Goal: Task Accomplishment & Management: Manage account settings

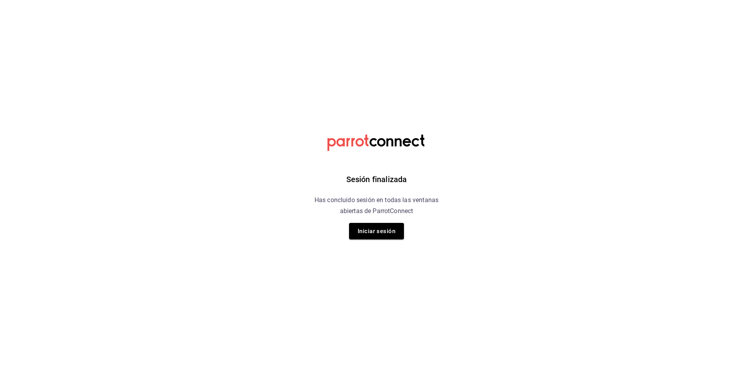
click at [409, 234] on div "Sesión finalizada Has concluido sesión en todas las ventanas abiertas de Parrot…" at bounding box center [376, 187] width 198 height 374
click at [387, 233] on button "Iniciar sesión" at bounding box center [376, 231] width 55 height 16
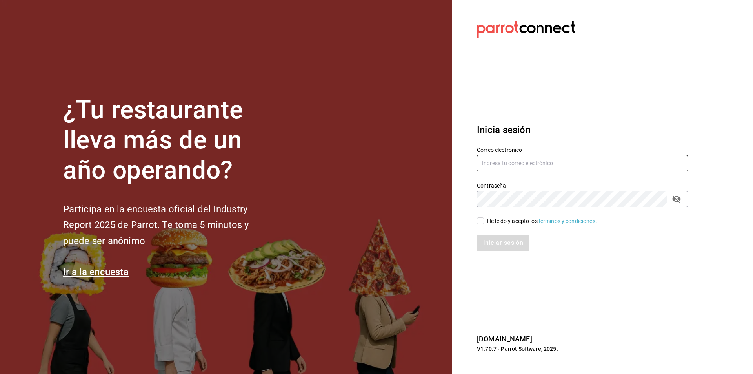
click at [544, 170] on input "text" at bounding box center [582, 163] width 211 height 16
click at [544, 169] on input "text" at bounding box center [582, 163] width 211 height 16
type input "contrerasperezcjcbtis13@gmail.com"
click at [505, 217] on div "He leído y acepto los Términos y condiciones." at bounding box center [542, 221] width 110 height 8
click at [484, 217] on input "He leído y acepto los Términos y condiciones." at bounding box center [480, 220] width 7 height 7
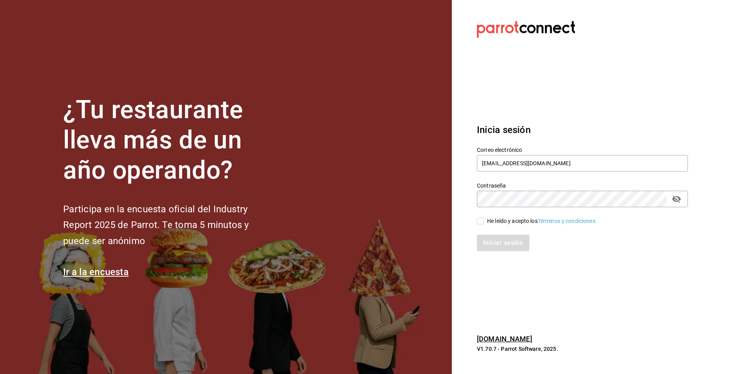
checkbox input "true"
click at [507, 231] on div "Iniciar sesión" at bounding box center [577, 238] width 220 height 26
click at [508, 236] on button "Iniciar sesión" at bounding box center [503, 242] width 53 height 16
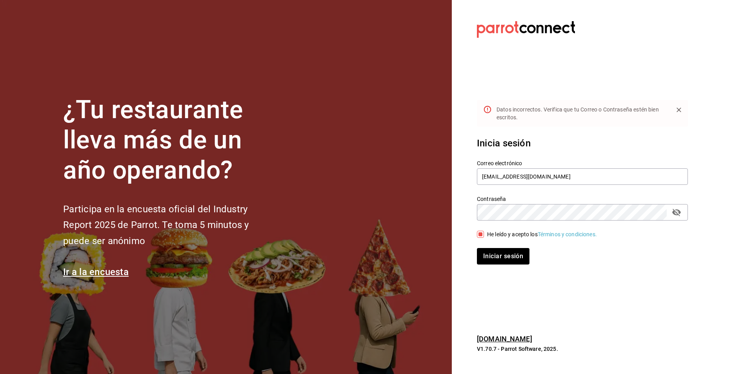
click at [684, 218] on div "Contraseña" at bounding box center [582, 212] width 211 height 16
click at [679, 216] on icon "passwordField" at bounding box center [675, 211] width 9 height 9
click at [477, 248] on button "Iniciar sesión" at bounding box center [503, 256] width 53 height 16
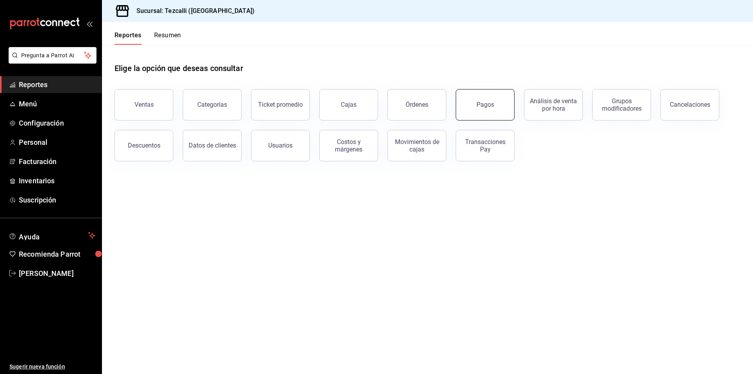
click at [495, 118] on button "Pagos" at bounding box center [484, 104] width 59 height 31
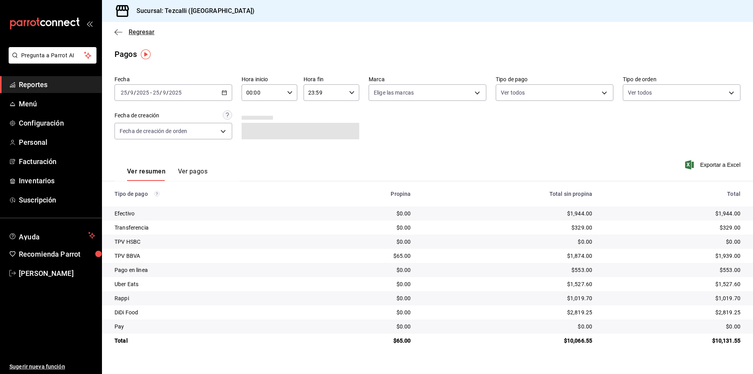
click at [132, 29] on span "Regresar" at bounding box center [142, 31] width 26 height 7
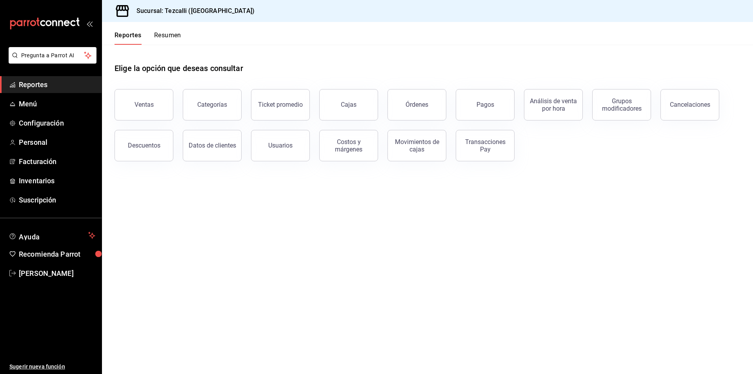
click at [179, 107] on div "Categorías" at bounding box center [207, 100] width 68 height 41
drag, startPoint x: 310, startPoint y: 109, endPoint x: 337, endPoint y: 105, distance: 27.4
click at [318, 107] on div "Cajas" at bounding box center [344, 100] width 68 height 41
click at [337, 105] on link "Cajas" at bounding box center [348, 104] width 59 height 31
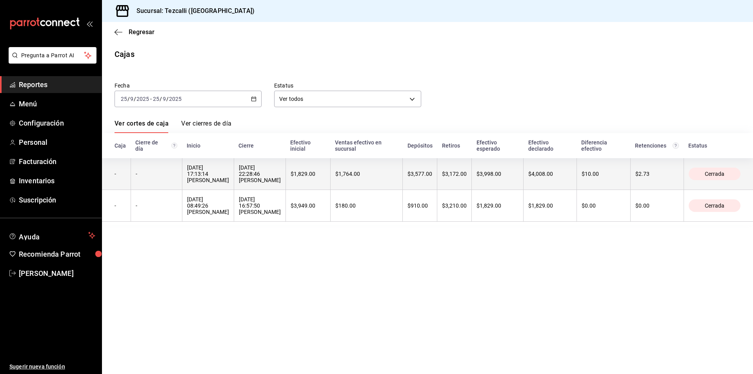
click at [229, 177] on div "[DATE] 17:13:14 [PERSON_NAME]" at bounding box center [208, 173] width 42 height 19
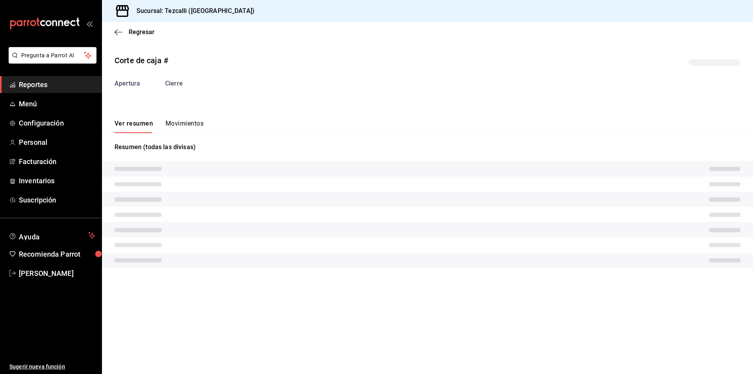
click at [188, 127] on button "Movimientos" at bounding box center [184, 126] width 38 height 13
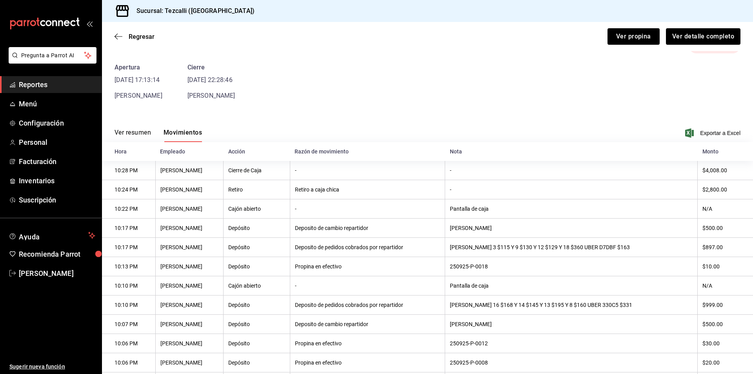
scroll to position [78, 0]
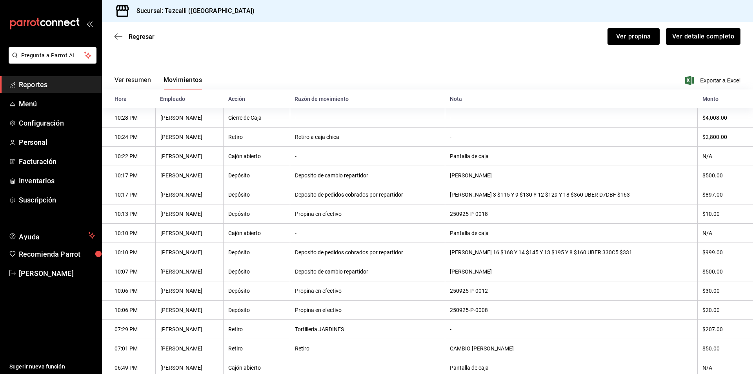
click at [605, 234] on th "Pantalla de caja" at bounding box center [571, 232] width 252 height 19
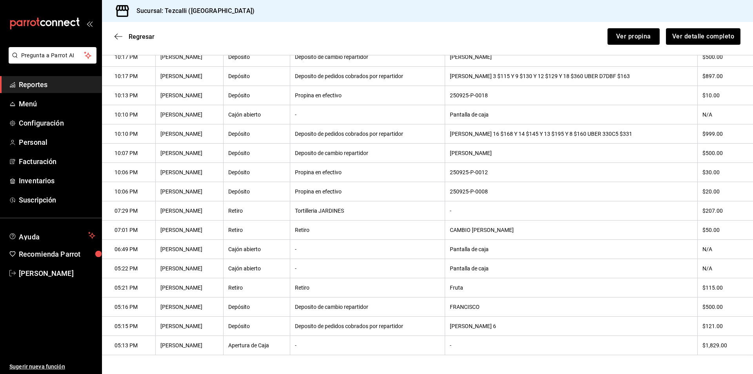
scroll to position [219, 0]
click at [602, 234] on th "CAMBIO [PERSON_NAME]" at bounding box center [571, 229] width 252 height 19
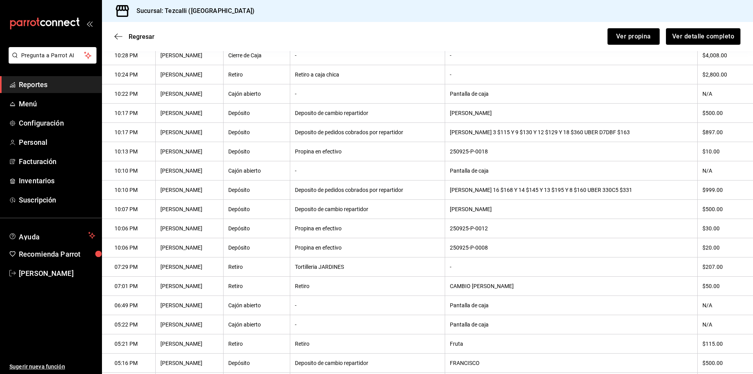
scroll to position [205, 0]
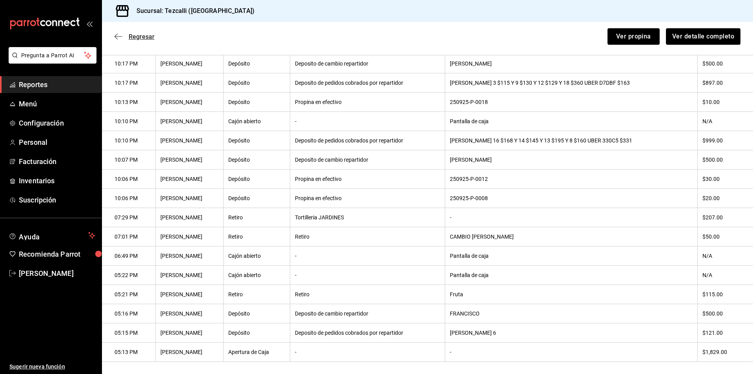
click at [120, 36] on icon "button" at bounding box center [118, 36] width 8 height 7
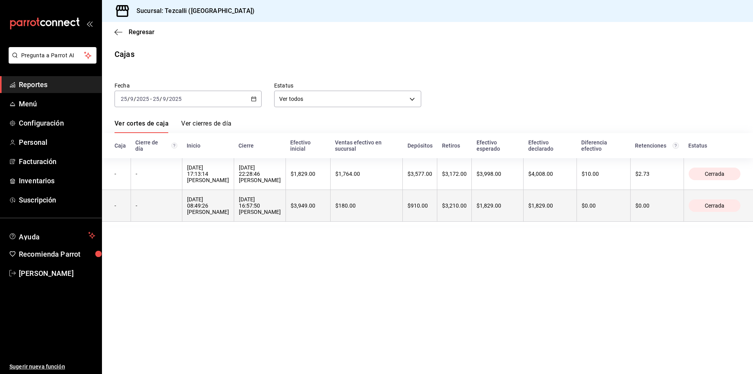
click at [384, 212] on th "$180.00" at bounding box center [366, 206] width 73 height 32
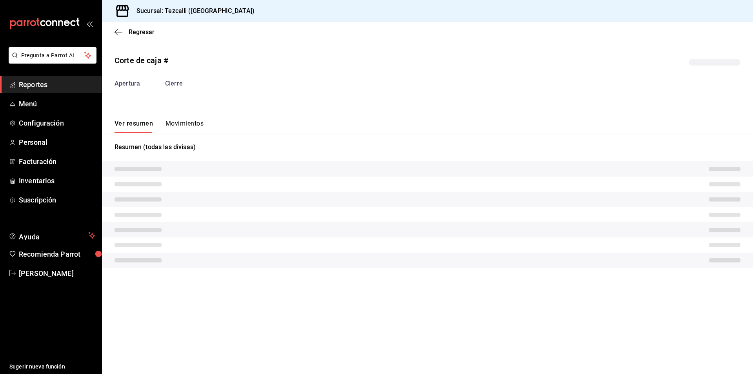
click at [192, 108] on div "Corte de caja # Apertura Cierre Ver resumen Movimientos Resumen (todas las divi…" at bounding box center [427, 162] width 651 height 228
click at [198, 121] on div "Corte de caja # Apertura Cierre Ver resumen Movimientos Resumen (todas las divi…" at bounding box center [427, 162] width 651 height 228
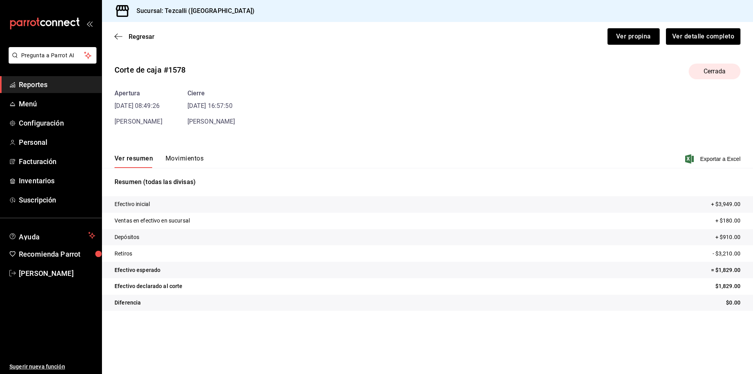
click at [184, 156] on button "Movimientos" at bounding box center [184, 160] width 38 height 13
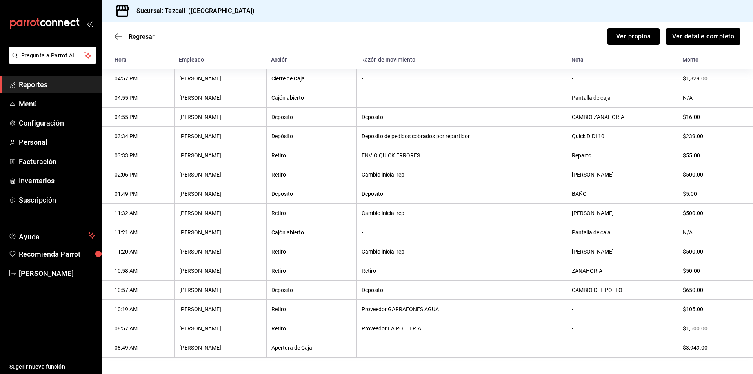
scroll to position [126, 0]
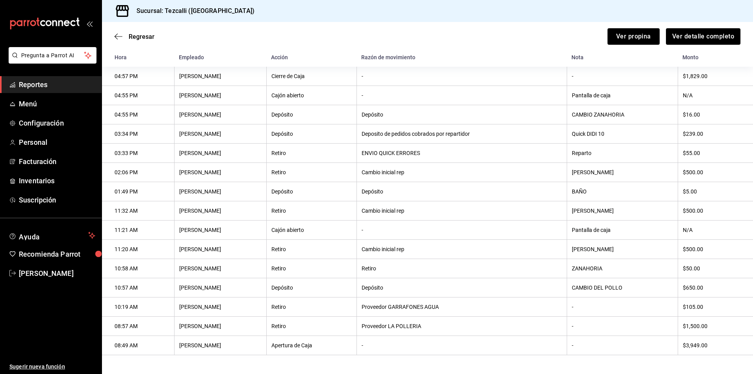
click at [530, 275] on th "Retiro" at bounding box center [461, 268] width 210 height 19
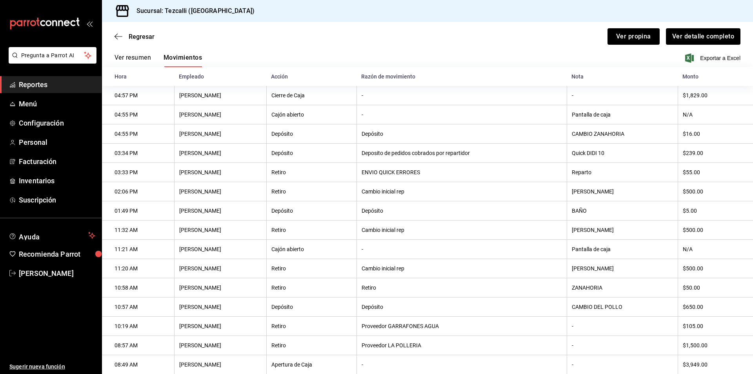
scroll to position [87, 0]
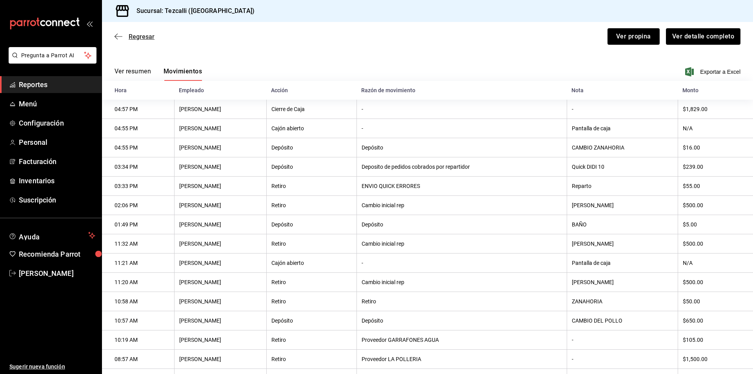
click at [137, 37] on span "Regresar" at bounding box center [142, 36] width 26 height 7
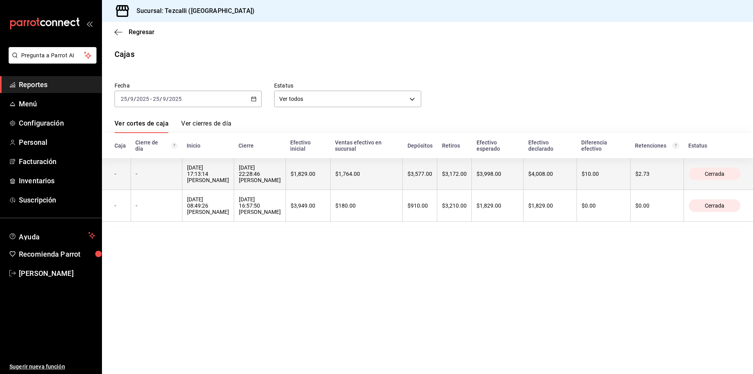
click at [277, 174] on div "[DATE] 22:28:46 [PERSON_NAME]" at bounding box center [260, 173] width 42 height 19
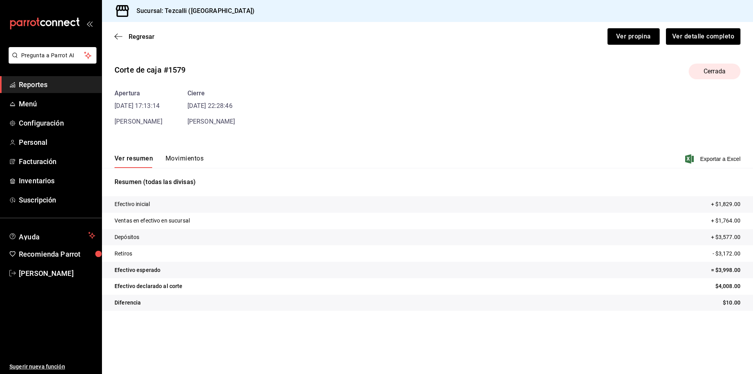
click at [183, 152] on div "Ver resumen Movimientos Exportar a Excel" at bounding box center [427, 156] width 651 height 23
click at [185, 161] on button "Movimientos" at bounding box center [184, 160] width 38 height 13
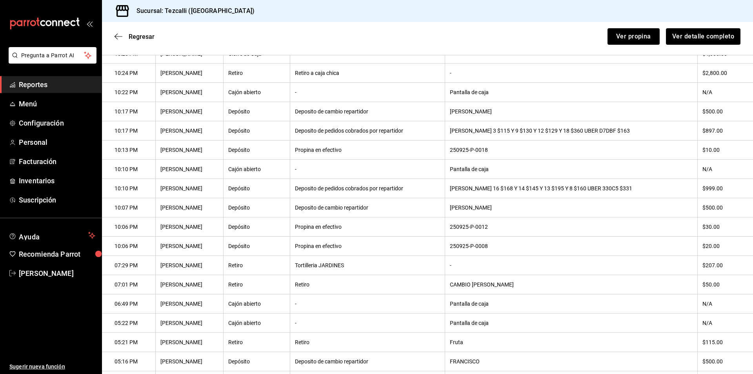
scroll to position [219, 0]
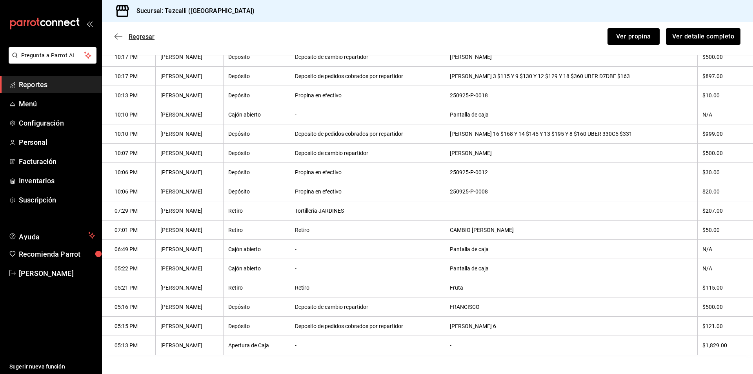
click at [153, 37] on span "Regresar" at bounding box center [142, 36] width 26 height 7
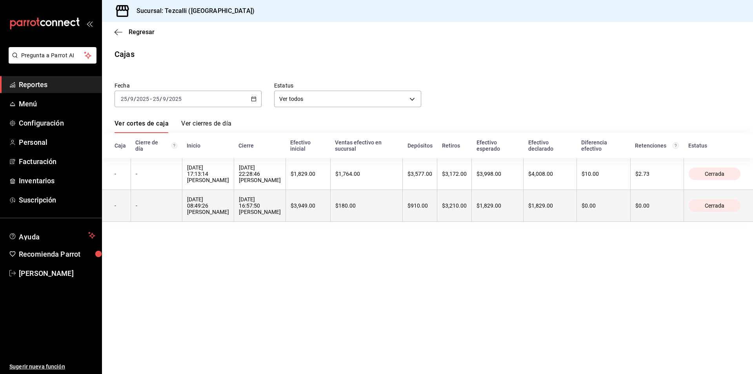
click at [281, 199] on div "[DATE] 16:57:50 [PERSON_NAME]" at bounding box center [260, 205] width 42 height 19
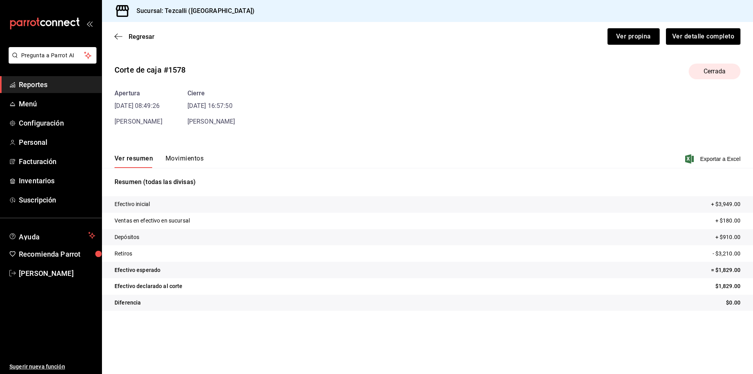
click at [176, 163] on button "Movimientos" at bounding box center [184, 160] width 38 height 13
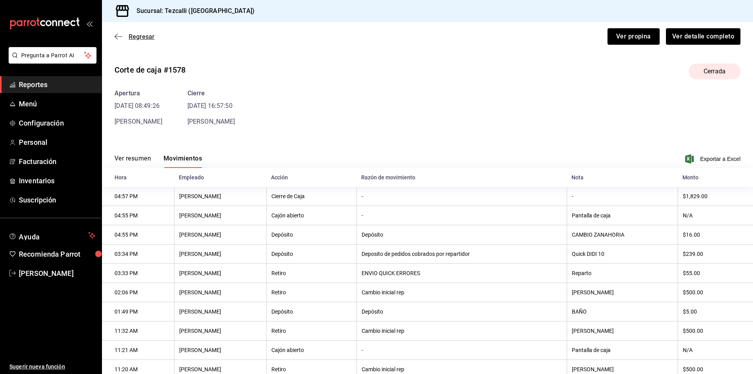
click at [139, 34] on span "Regresar" at bounding box center [142, 36] width 26 height 7
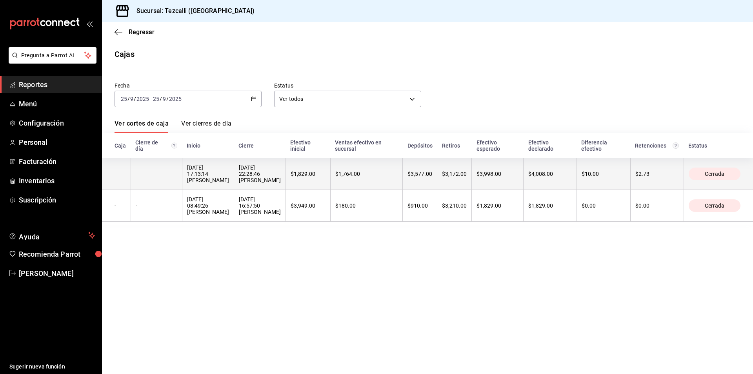
click at [349, 162] on th "$1,764.00" at bounding box center [366, 174] width 73 height 32
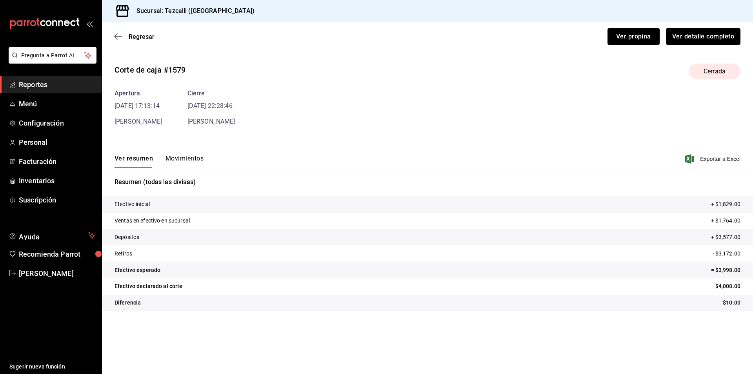
click at [191, 159] on button "Movimientos" at bounding box center [184, 160] width 38 height 13
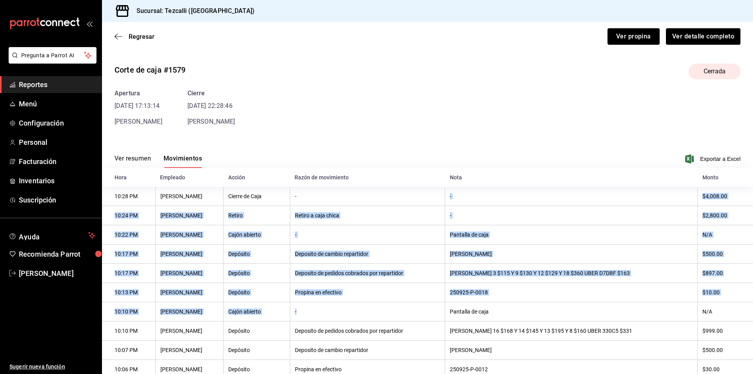
drag, startPoint x: 396, startPoint y: 250, endPoint x: 441, endPoint y: 313, distance: 77.6
click at [441, 313] on tbody "10:28 PM [PERSON_NAME] Cierre de Caja - - $4,008.00 10:24 PM [PERSON_NAME] Reti…" at bounding box center [427, 369] width 651 height 365
click at [441, 313] on th "-" at bounding box center [367, 311] width 155 height 19
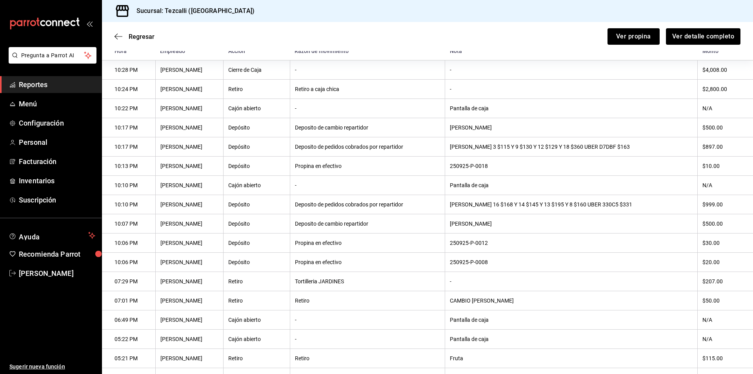
scroll to position [180, 0]
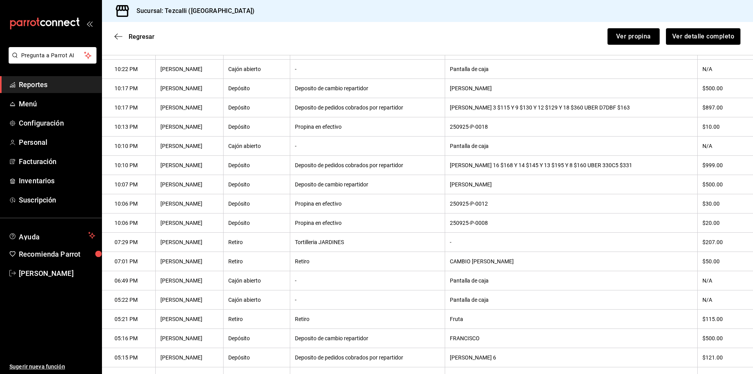
click at [147, 31] on div "Regresar Ver propina Ver detalle completo" at bounding box center [427, 36] width 651 height 29
click at [147, 36] on span "Regresar" at bounding box center [142, 36] width 26 height 7
